Goal: Task Accomplishment & Management: Manage account settings

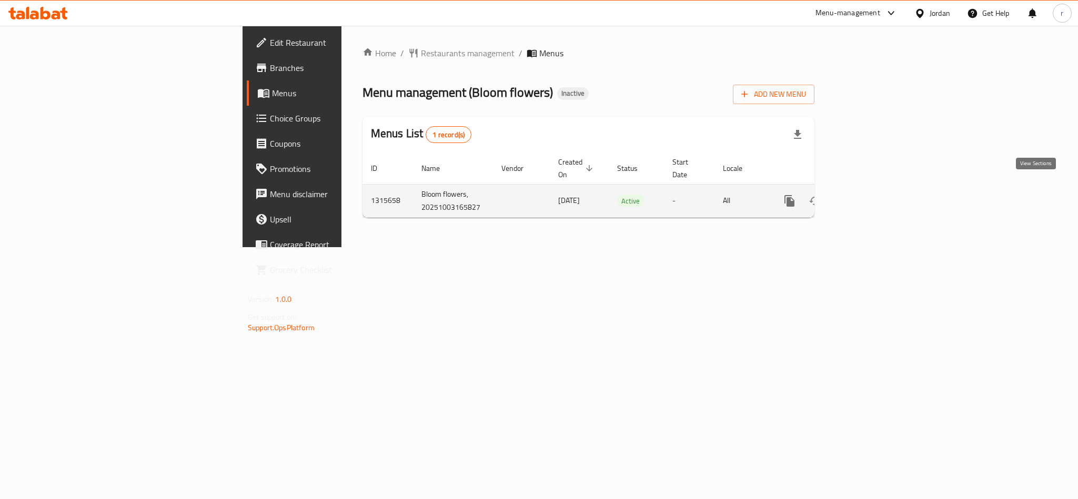
click at [871, 195] on icon "enhanced table" at bounding box center [865, 201] width 13 height 13
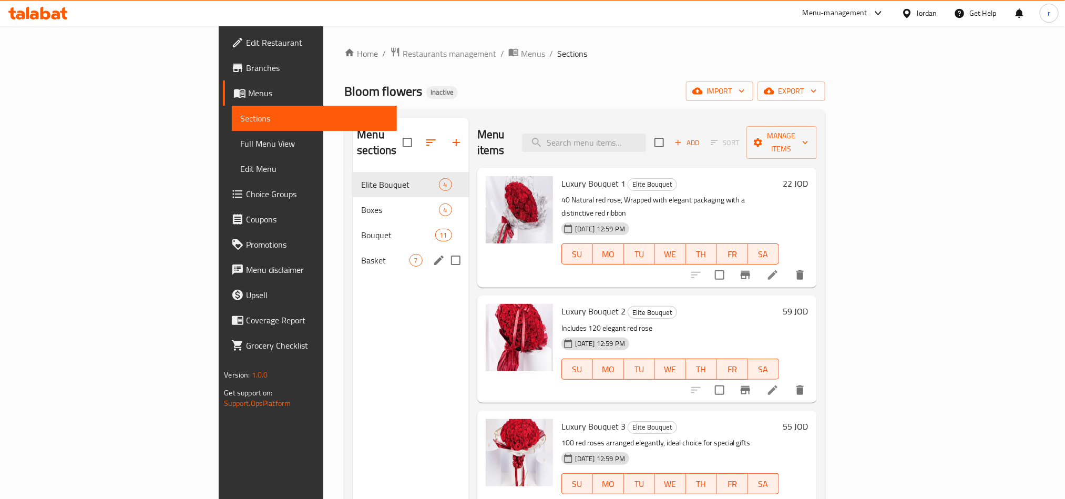
click at [353, 248] on div "Basket 7" at bounding box center [411, 260] width 116 height 25
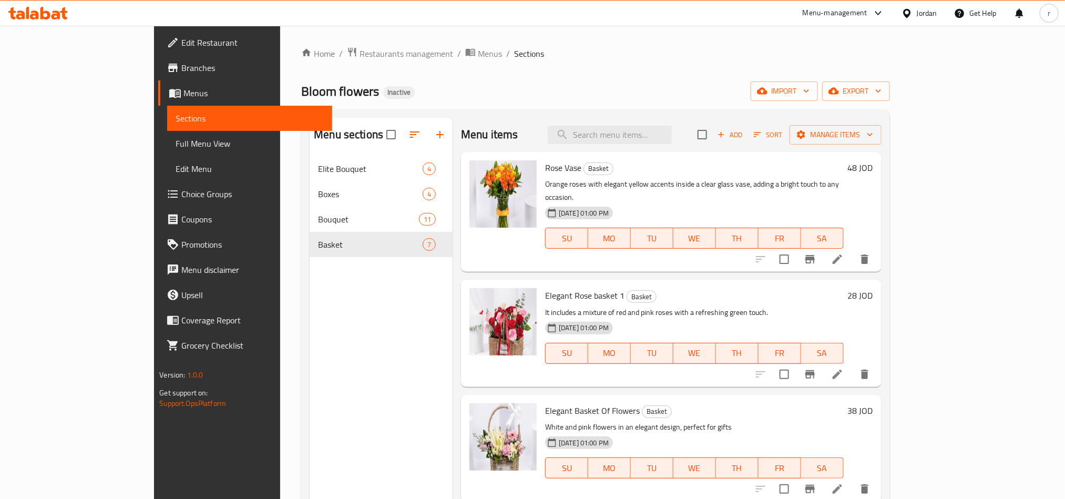
scroll to position [330, 0]
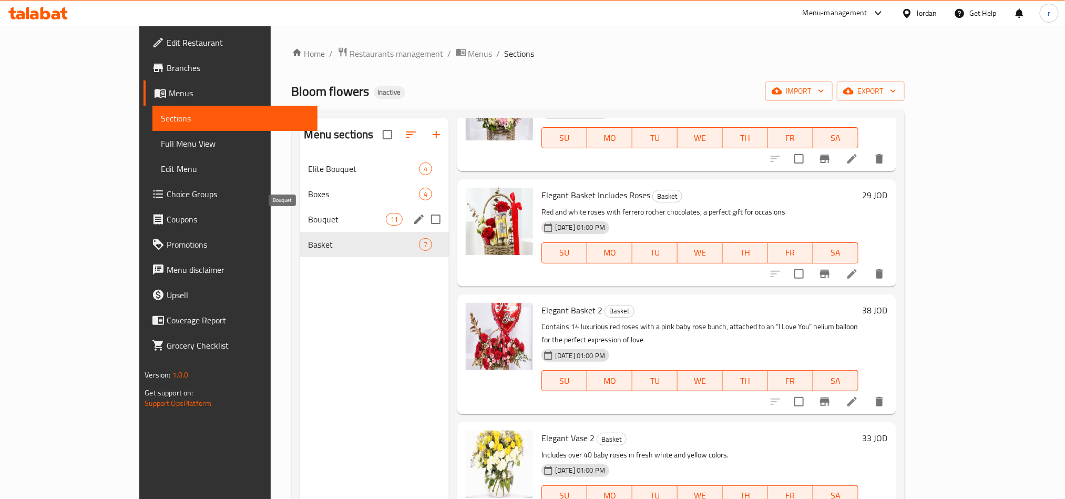
click at [309, 217] on span "Bouquet" at bounding box center [347, 219] width 77 height 13
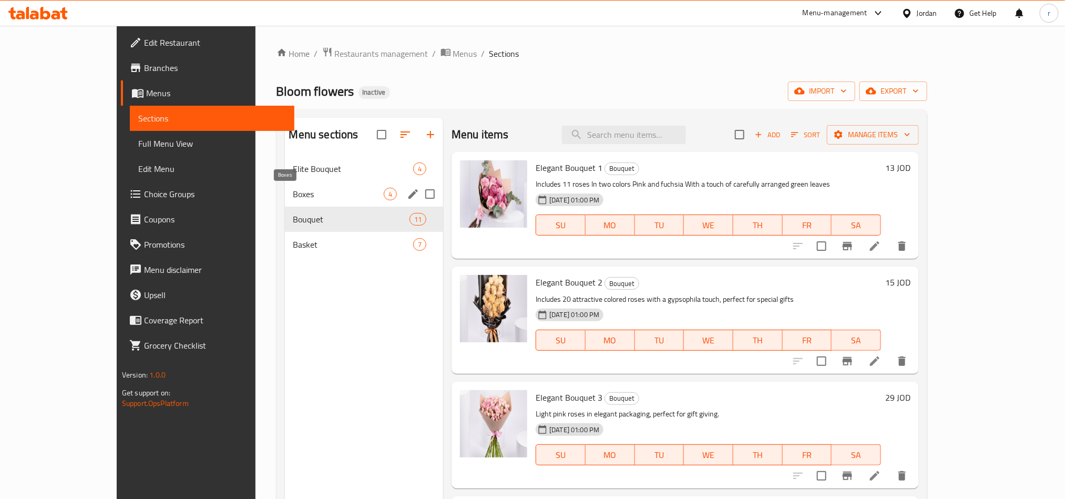
click at [296, 192] on span "Boxes" at bounding box center [338, 194] width 90 height 13
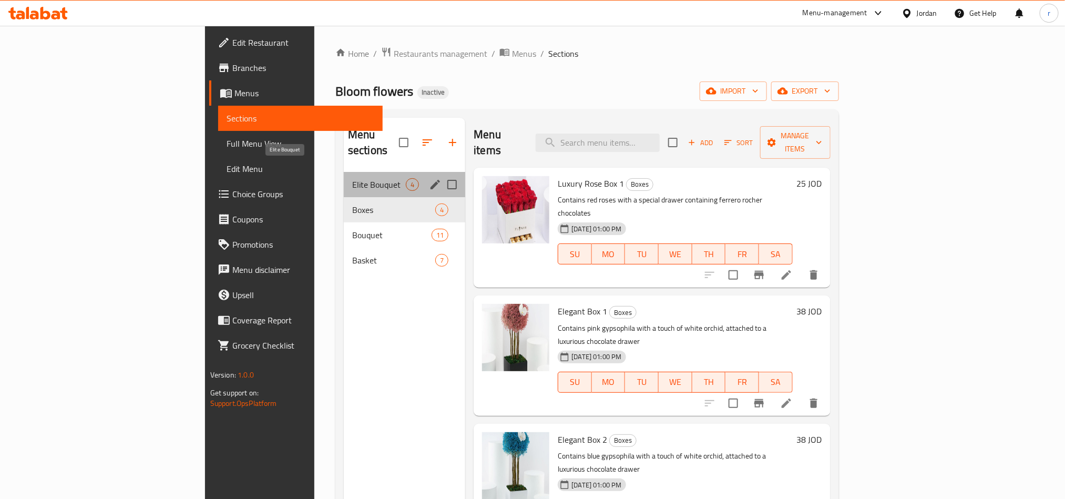
click at [352, 178] on span "Elite Bouquet" at bounding box center [379, 184] width 54 height 13
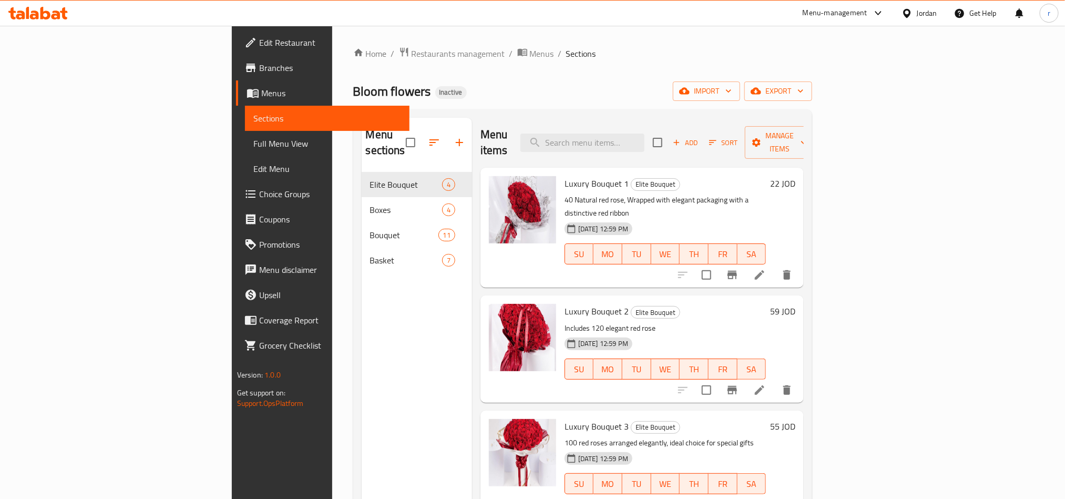
click at [616, 38] on div "Home / Restaurants management / Menus / Sections Bloom flowers Inactive import …" at bounding box center [583, 336] width 502 height 621
click at [259, 69] on span "Branches" at bounding box center [330, 68] width 142 height 13
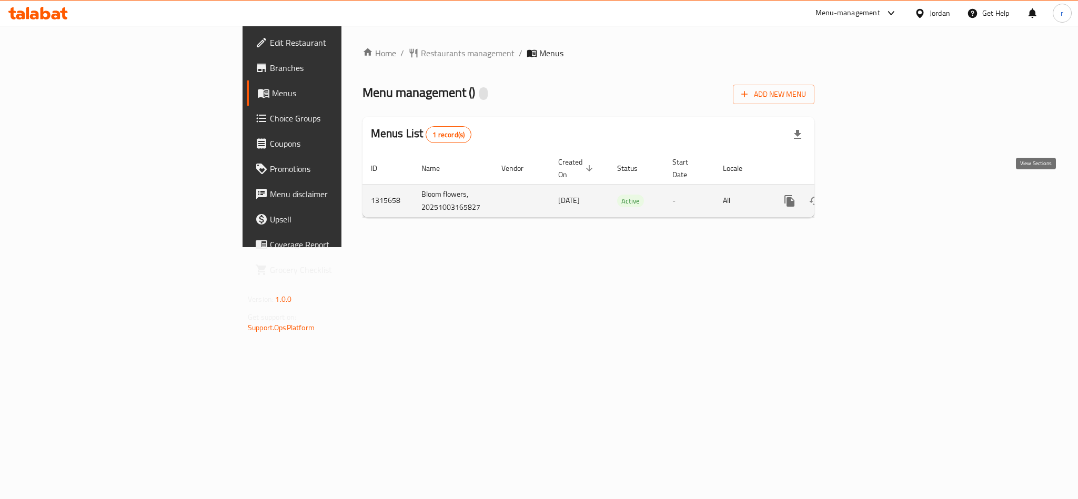
click at [871, 195] on icon "enhanced table" at bounding box center [865, 201] width 13 height 13
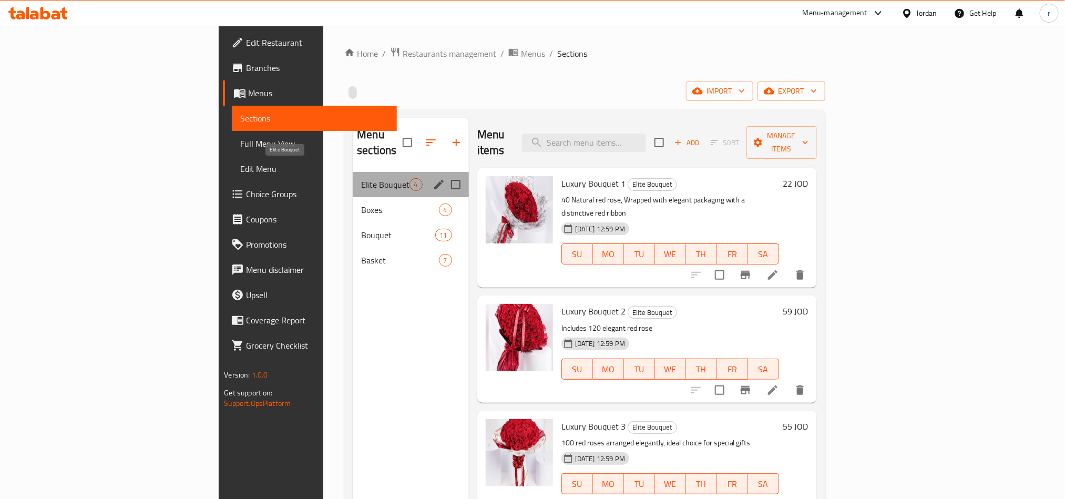
click at [361, 178] on span "Elite Bouquet" at bounding box center [385, 184] width 48 height 13
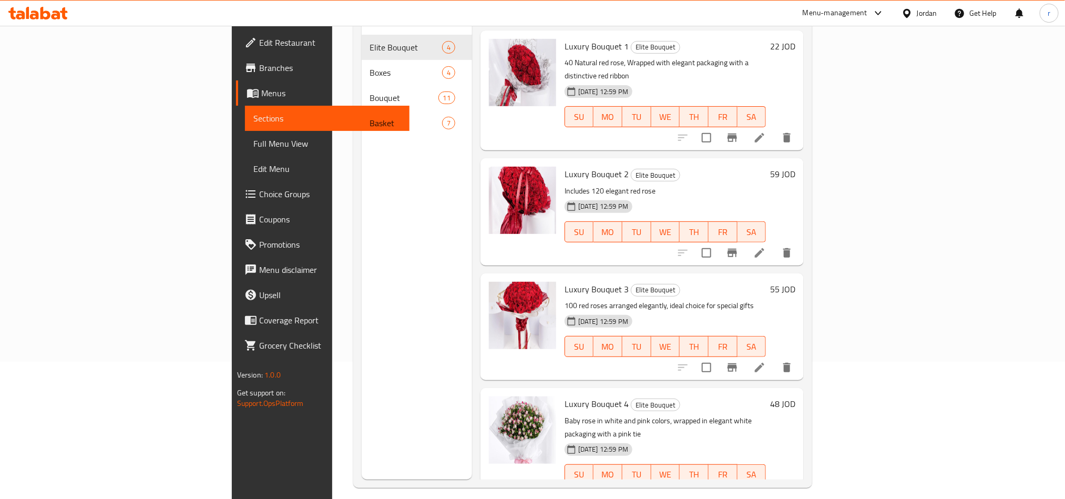
scroll to position [147, 0]
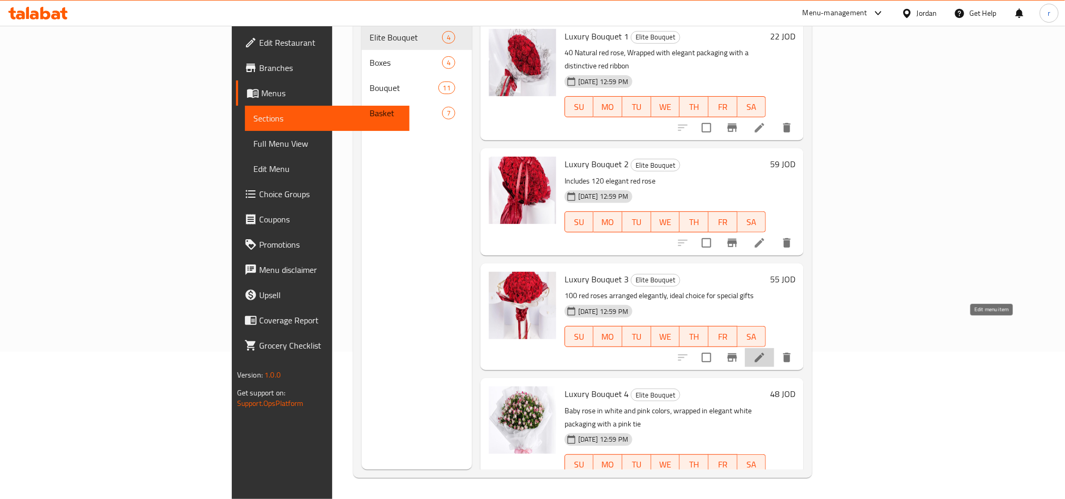
click at [765, 353] on icon at bounding box center [759, 357] width 9 height 9
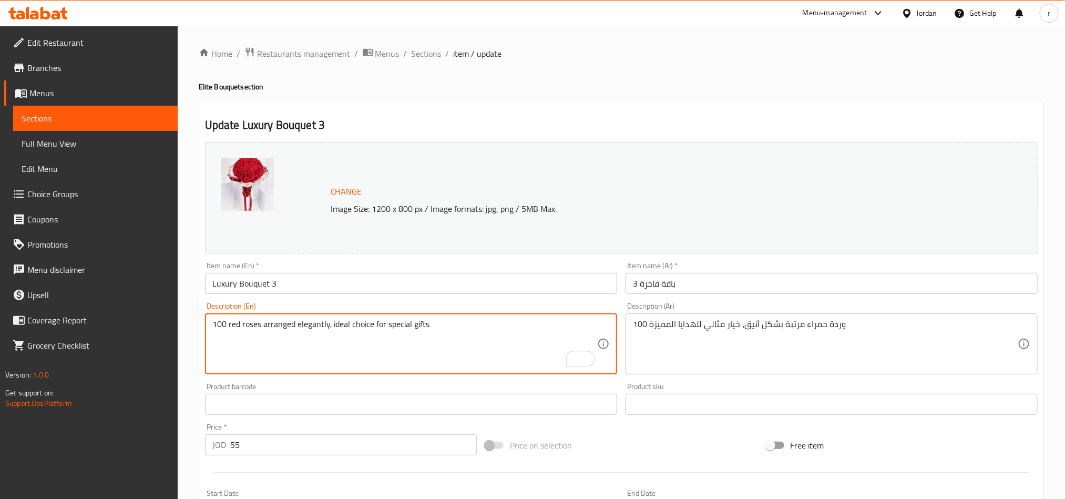
drag, startPoint x: 387, startPoint y: 322, endPoint x: 414, endPoint y: 325, distance: 26.9
paste textarea "Distinctive"
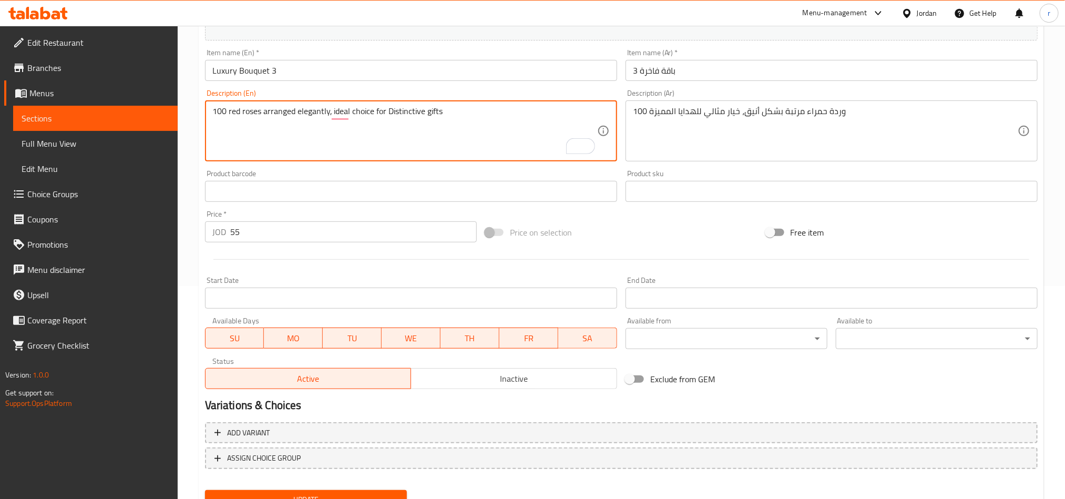
scroll to position [258, 0]
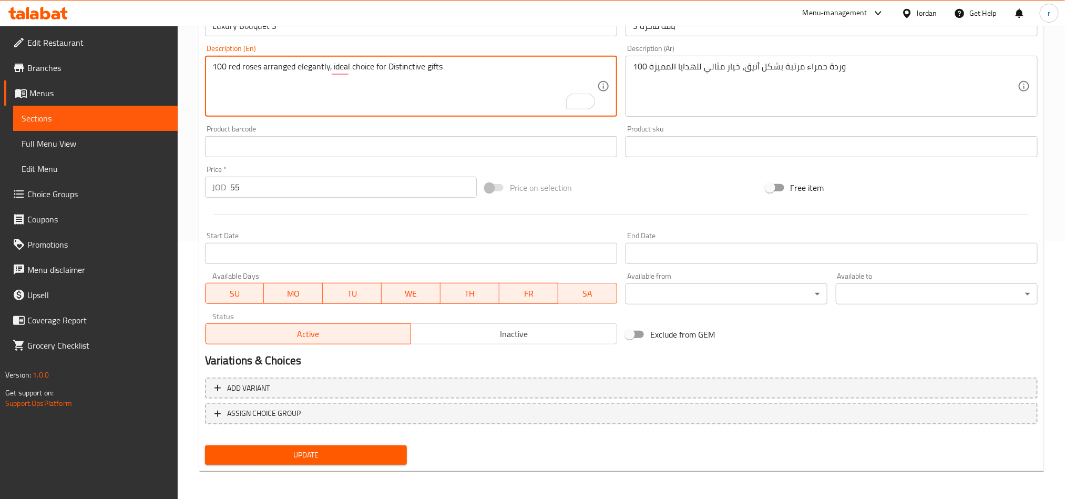
click at [391, 65] on textarea "100 red roses arranged elegantly, ideal choice for Distinctive gifts" at bounding box center [404, 87] width 385 height 50
type textarea "100 red roses arranged elegantly, ideal choice for distinctive gifts"
click at [331, 453] on span "Update" at bounding box center [306, 455] width 185 height 13
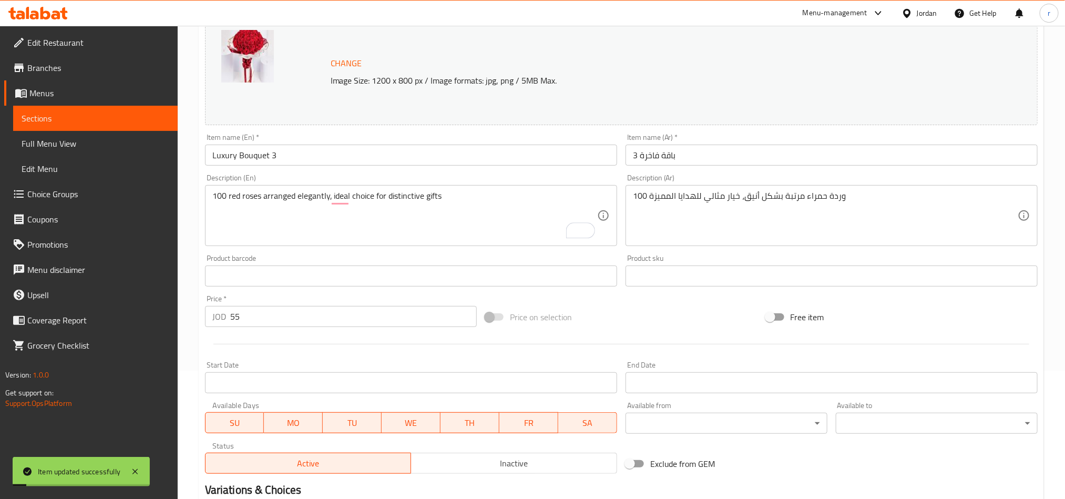
scroll to position [0, 0]
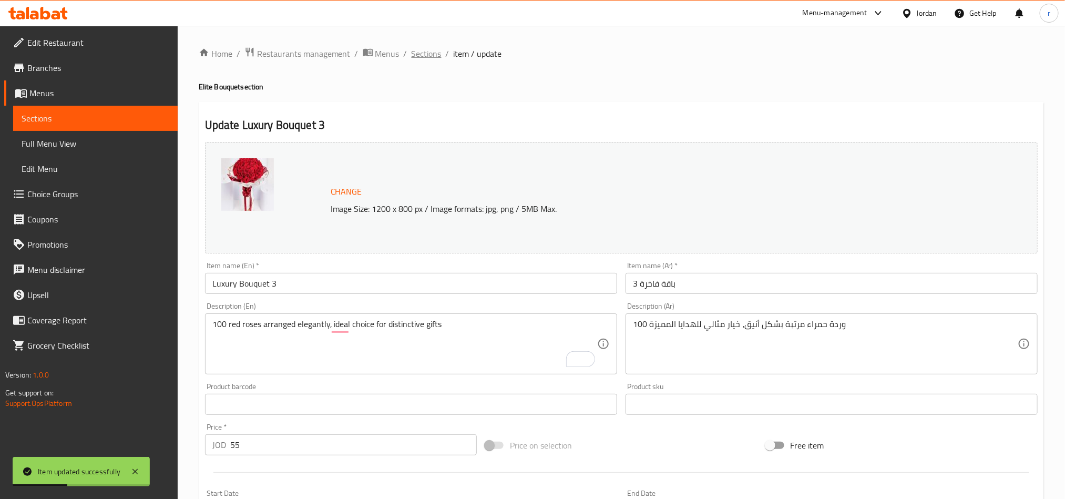
click at [429, 54] on span "Sections" at bounding box center [427, 53] width 30 height 13
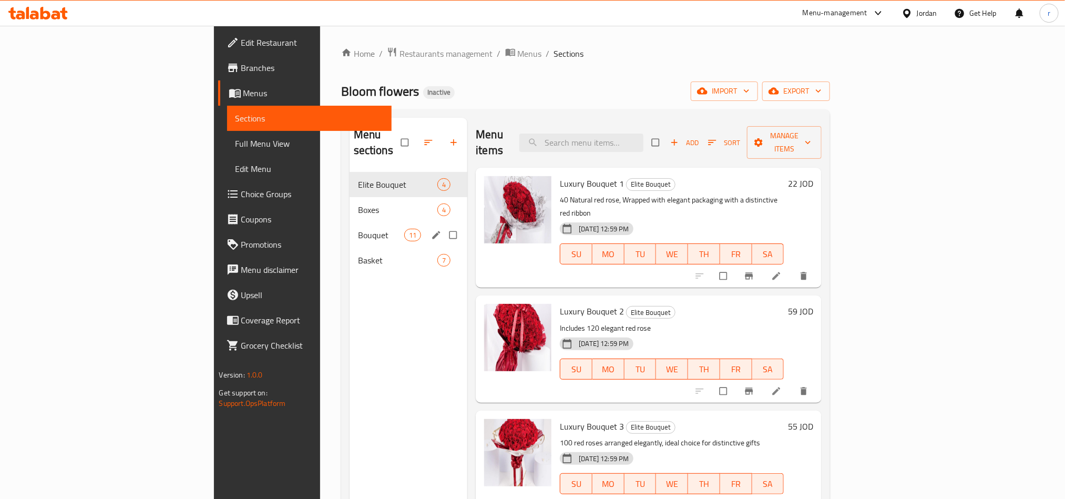
click at [350, 222] on div "Bouquet 11" at bounding box center [409, 234] width 118 height 25
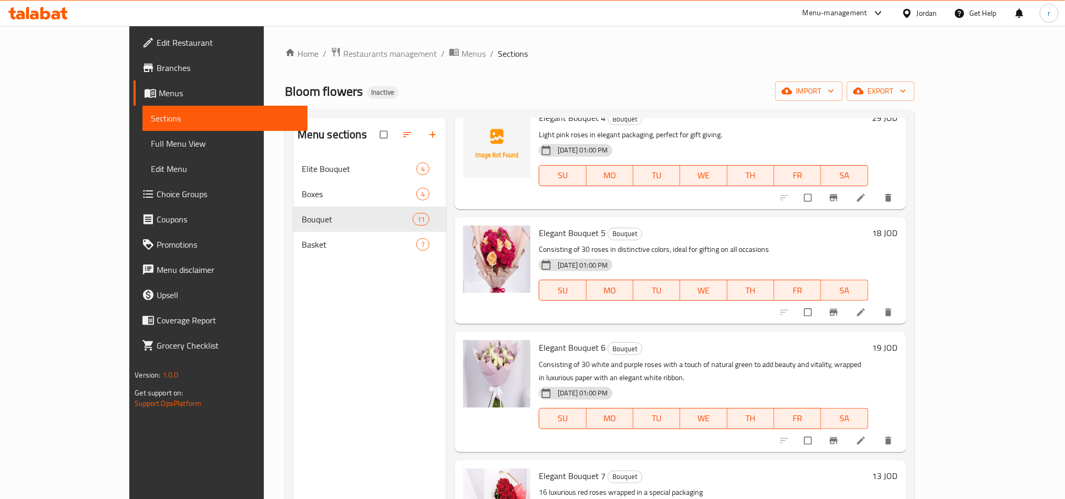
scroll to position [316, 0]
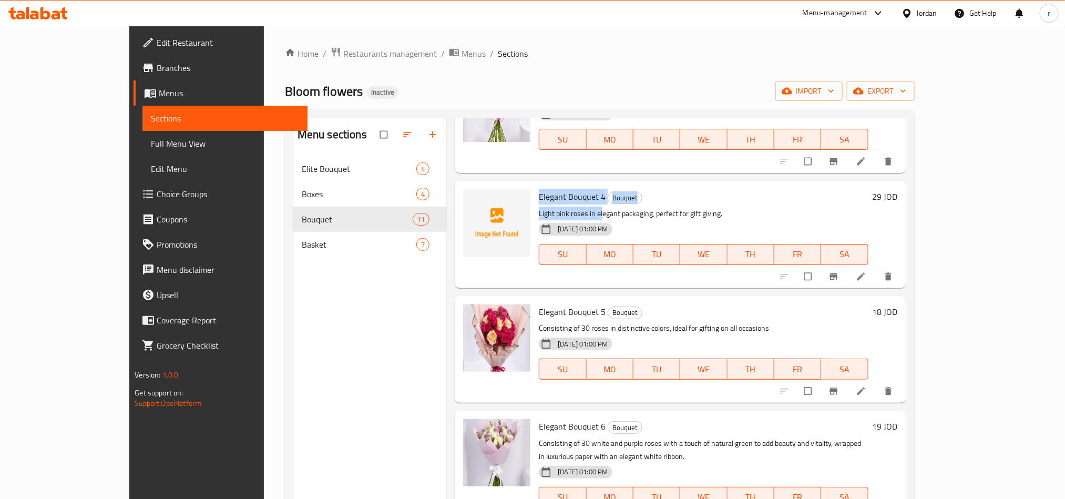
drag, startPoint x: 506, startPoint y: 199, endPoint x: 571, endPoint y: 205, distance: 65.0
click at [571, 205] on div "Elegant Bouquet 4 Bouquet Light pink roses in elegant packaging, perfect for gi…" at bounding box center [704, 234] width 338 height 98
click at [554, 197] on span "Elegant Bouquet 4" at bounding box center [572, 197] width 67 height 16
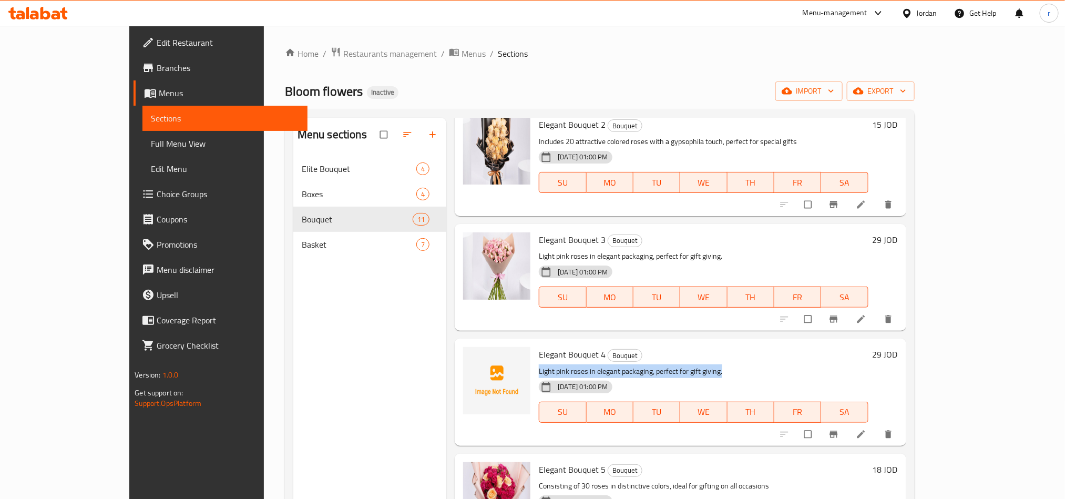
drag, startPoint x: 508, startPoint y: 366, endPoint x: 698, endPoint y: 363, distance: 189.9
click at [698, 363] on div "Elegant Bouquet 4 Bouquet Light pink roses in elegant packaging, perfect for gi…" at bounding box center [704, 392] width 338 height 98
click at [615, 95] on div "Bloom flowers Inactive import export" at bounding box center [600, 91] width 630 height 19
drag, startPoint x: 505, startPoint y: 372, endPoint x: 724, endPoint y: 403, distance: 220.9
click at [724, 403] on div "Elegant Bouquet 4 Bouquet Light pink roses in elegant packaging, perfect for gi…" at bounding box center [704, 392] width 338 height 98
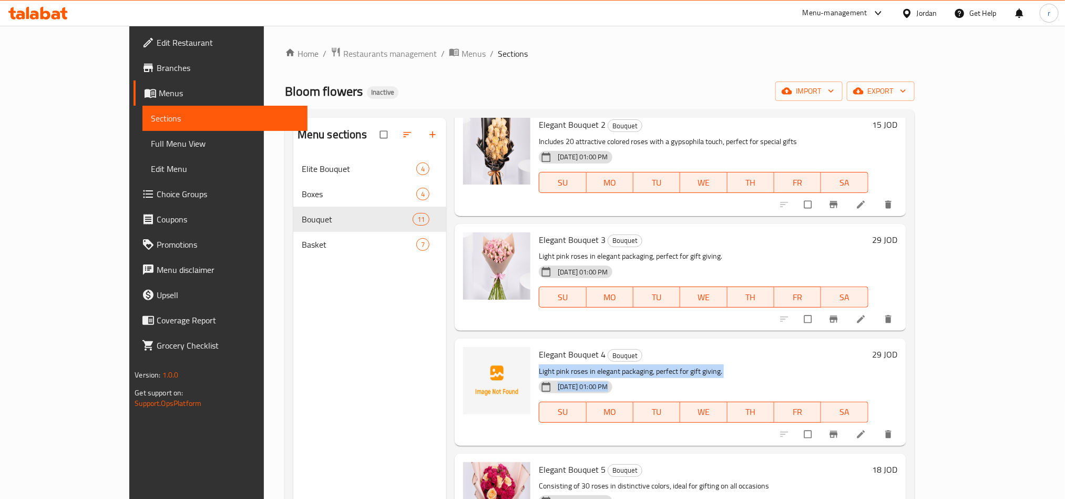
click at [725, 384] on div "05-10-2025 01:00 PM SU MO TU WE TH FR SA" at bounding box center [704, 405] width 338 height 57
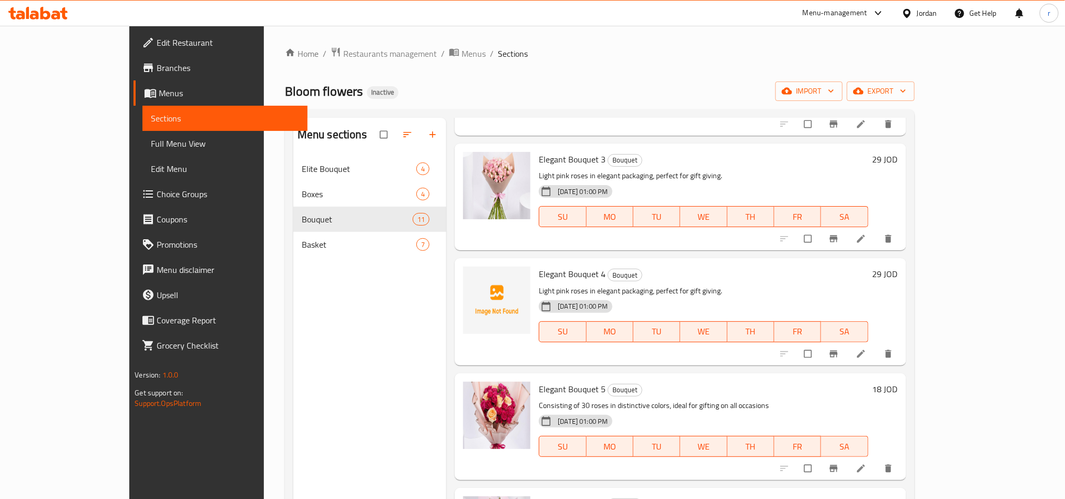
scroll to position [159, 0]
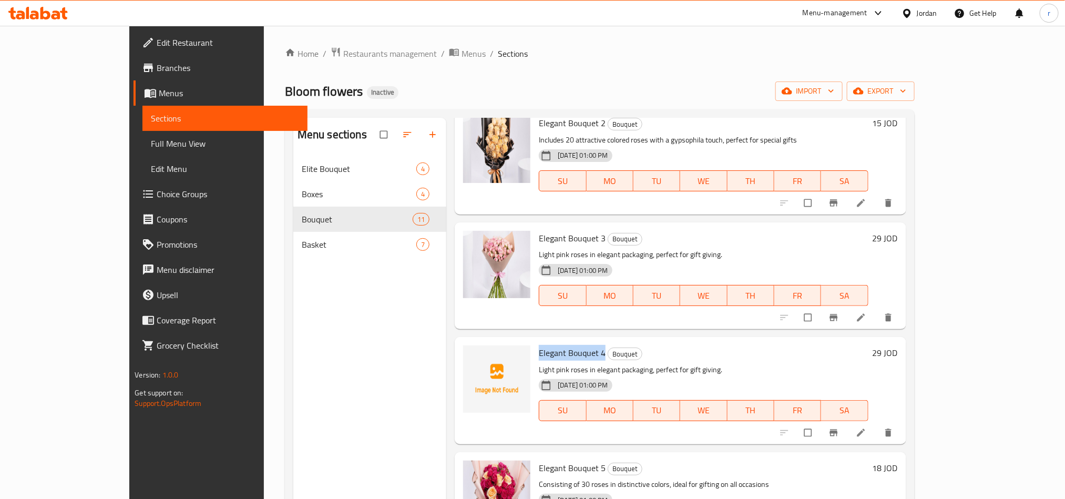
drag, startPoint x: 509, startPoint y: 350, endPoint x: 571, endPoint y: 355, distance: 62.8
click at [571, 355] on span "Elegant Bouquet 4" at bounding box center [572, 353] width 67 height 16
drag, startPoint x: 506, startPoint y: 365, endPoint x: 713, endPoint y: 374, distance: 206.9
click at [713, 374] on p "Light pink roses in elegant packaging, perfect for gift giving." at bounding box center [703, 369] width 329 height 13
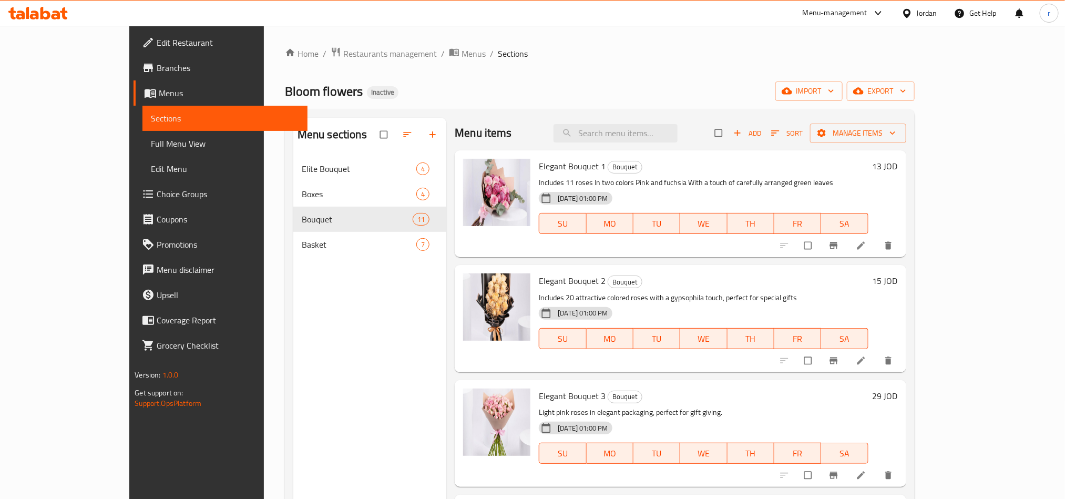
scroll to position [0, 0]
click at [557, 35] on div "Home / Restaurants management / Menus / Sections Bloom flowers Inactive import …" at bounding box center [600, 336] width 672 height 621
drag, startPoint x: 3, startPoint y: 374, endPoint x: 0, endPoint y: 360, distance: 14.0
click at [129, 360] on div "Edit Restaurant Branches Menus Sections Full Menu View Edit Menu Choice Groups …" at bounding box center [218, 275] width 178 height 499
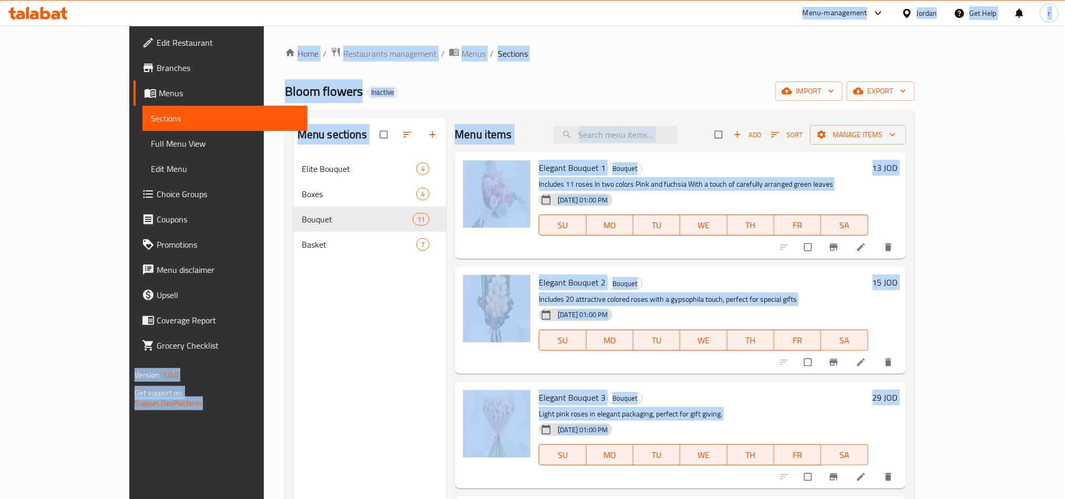
drag, startPoint x: 0, startPoint y: 5, endPoint x: 1065, endPoint y: 513, distance: 1179.9
click at [1065, 499] on html "​ Menu-management Jordan Get Help r Edit Restaurant Branches Menus Sections Ful…" at bounding box center [532, 249] width 1065 height 499
click at [143, 429] on div "Edit Restaurant Branches Menus Sections Full Menu View Edit Menu Choice Groups …" at bounding box center [218, 275] width 178 height 499
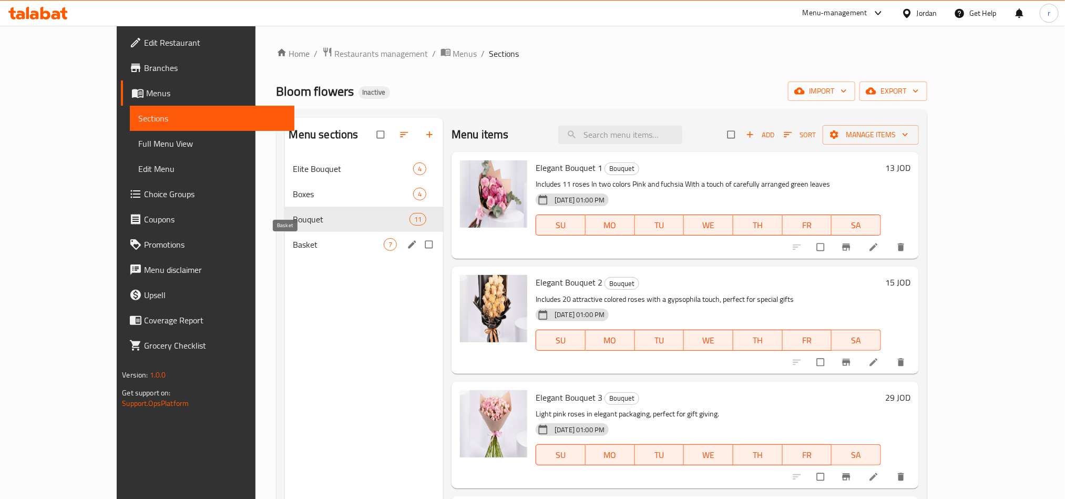
drag, startPoint x: 188, startPoint y: 245, endPoint x: 292, endPoint y: 245, distance: 104.7
click at [292, 245] on div "Home / Restaurants management / Menus / Sections Bloom flowers Inactive import …" at bounding box center [602, 336] width 693 height 621
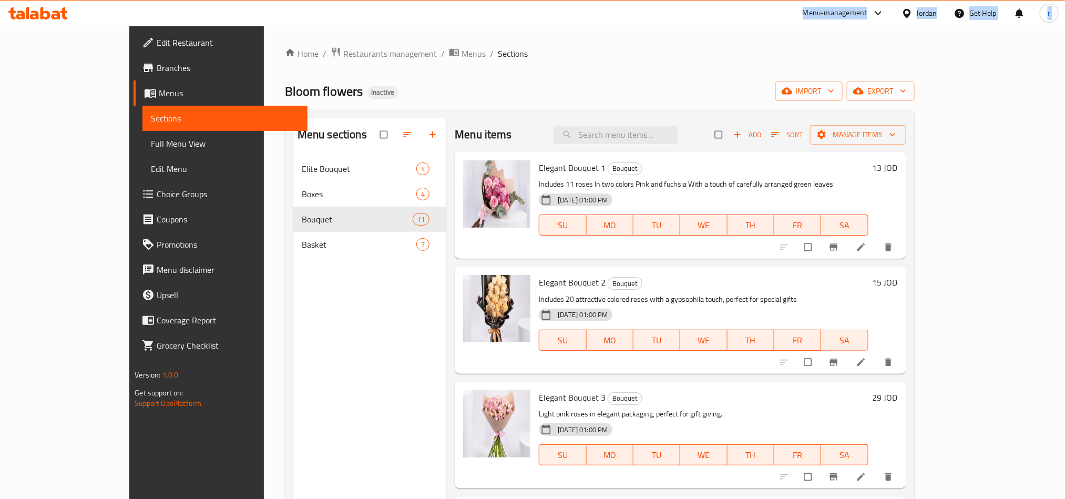
drag, startPoint x: 5, startPoint y: 9, endPoint x: 0, endPoint y: 374, distance: 364.5
click at [0, 374] on div "​ Menu-management Jordan Get Help r Edit Restaurant Branches Menus Sections Ful…" at bounding box center [532, 262] width 1065 height 473
click at [129, 455] on div "Edit Restaurant Branches Menus Sections Full Menu View Edit Menu Choice Groups …" at bounding box center [218, 275] width 178 height 499
click at [648, 50] on ol "Home / Restaurants management / Menus / Sections" at bounding box center [600, 54] width 630 height 14
